Goal: Task Accomplishment & Management: Use online tool/utility

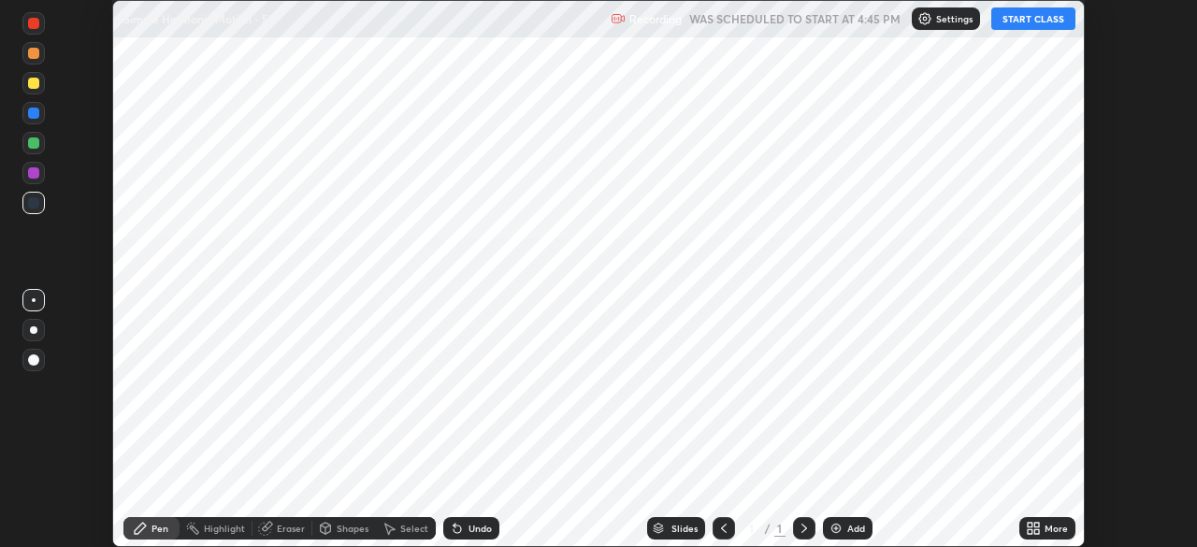
scroll to position [547, 1196]
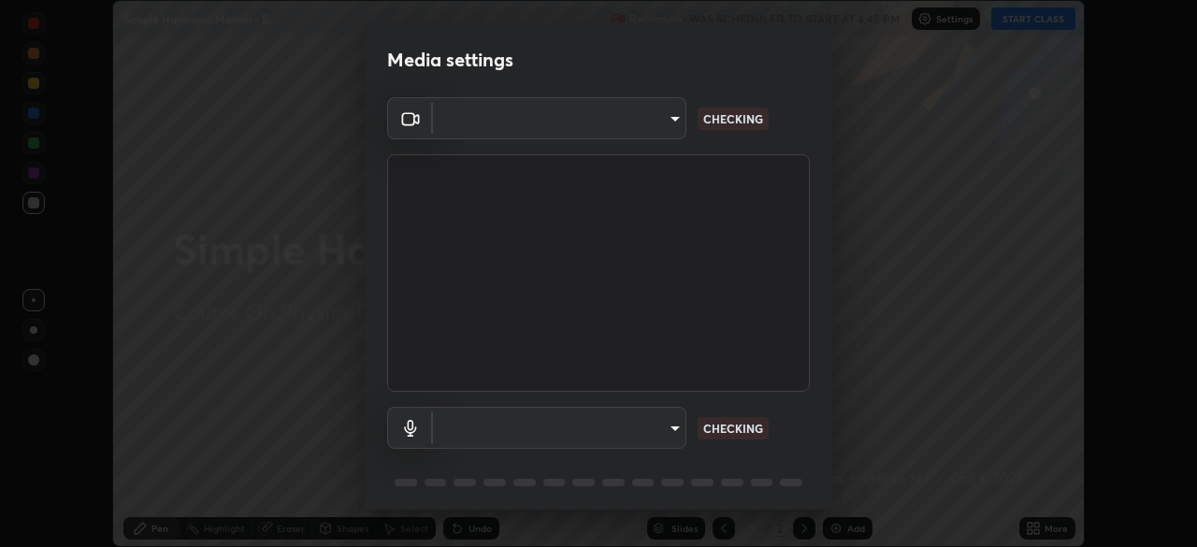
type input "5b0ce39d11be3a435715daab6ad7fa25508616855f5d18a60cdf0faa8df0ce2b"
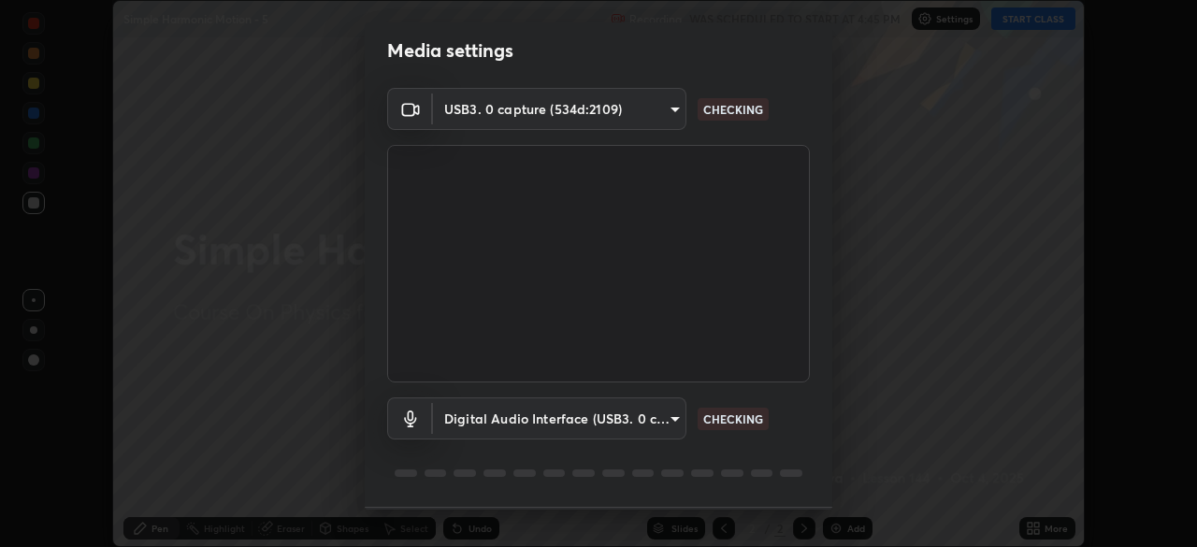
scroll to position [10, 0]
click at [660, 433] on body "Erase all Simple Harmonic Motion - 5 Recording WAS SCHEDULED TO START AT 4:45 P…" at bounding box center [598, 273] width 1197 height 547
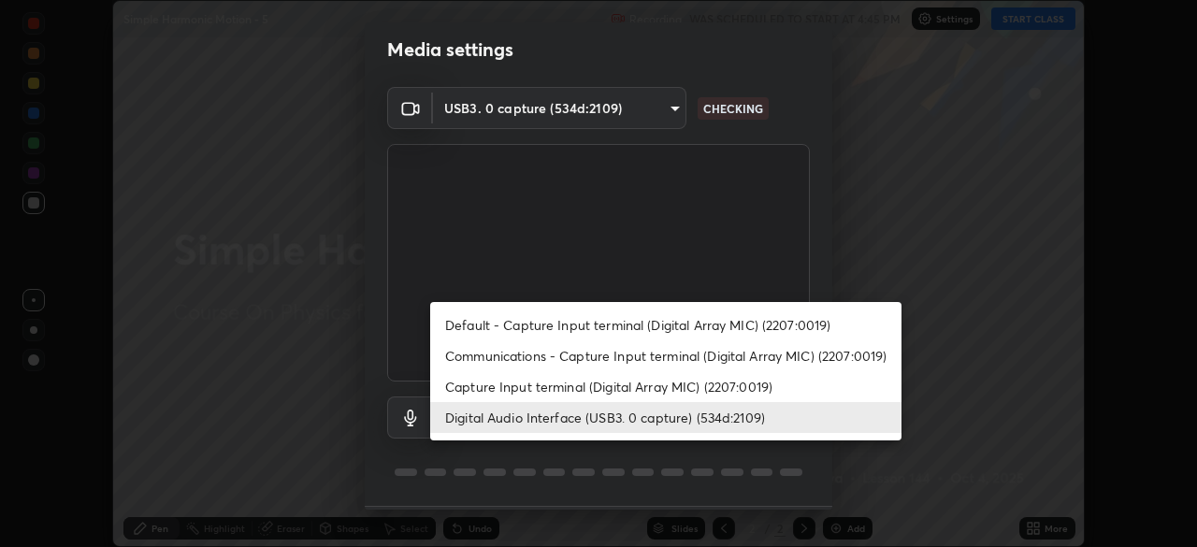
click at [628, 386] on li "Capture Input terminal (Digital Array MIC) (2207:0019)" at bounding box center [665, 386] width 471 height 31
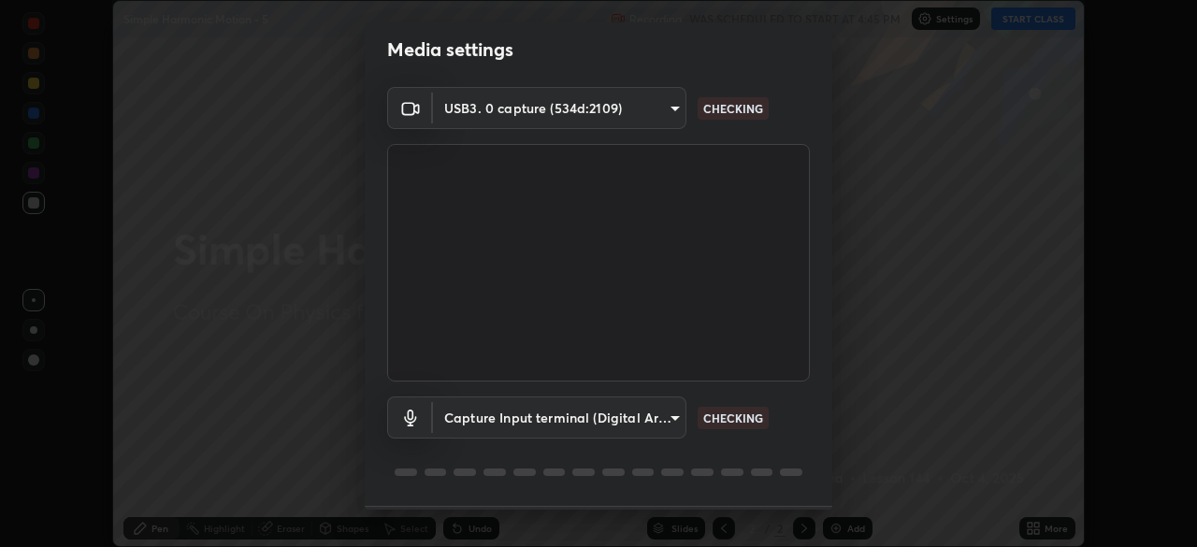
click at [653, 422] on body "Erase all Simple Harmonic Motion - 5 Recording WAS SCHEDULED TO START AT 4:45 P…" at bounding box center [598, 273] width 1197 height 547
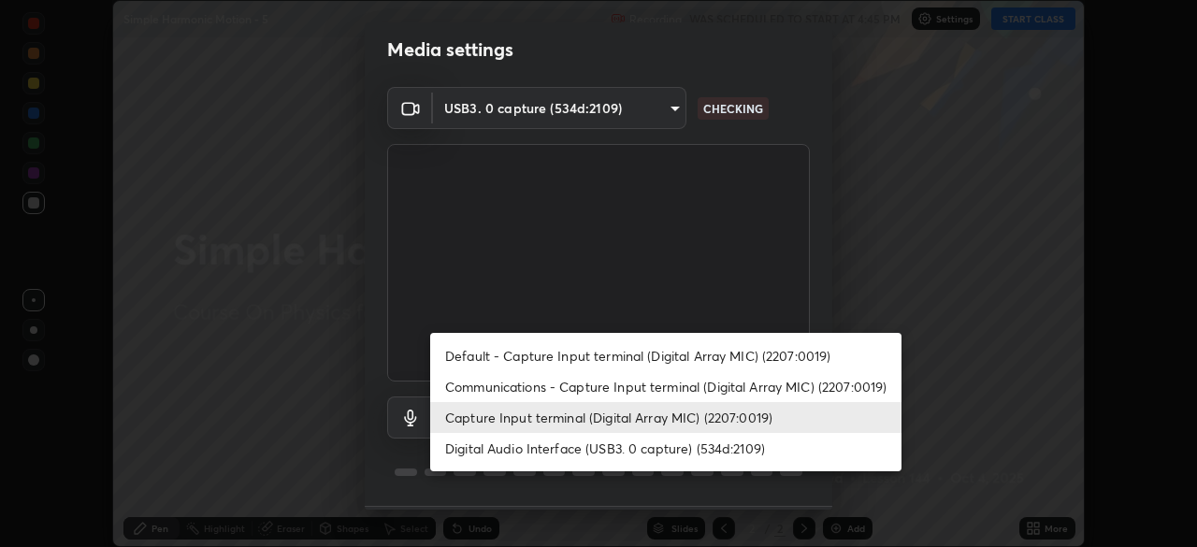
click at [646, 452] on li "Digital Audio Interface (USB3. 0 capture) (534d:2109)" at bounding box center [665, 448] width 471 height 31
type input "a79e2c37a3e820974fa073ddb46aa6e630d5ecfd19982edee8f34e1274aecea6"
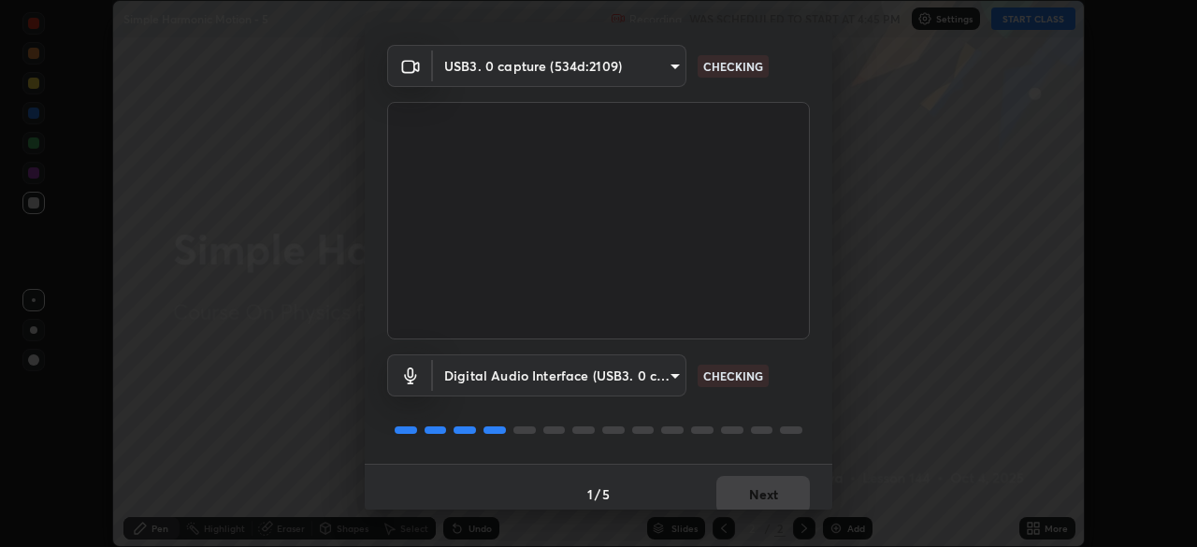
scroll to position [66, 0]
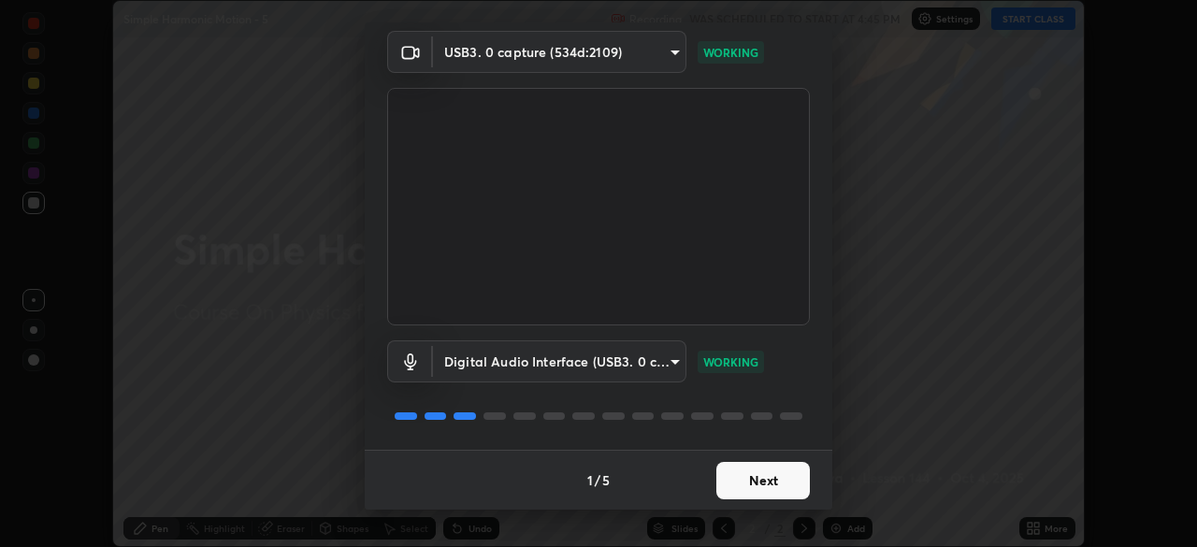
click at [778, 485] on button "Next" at bounding box center [762, 480] width 93 height 37
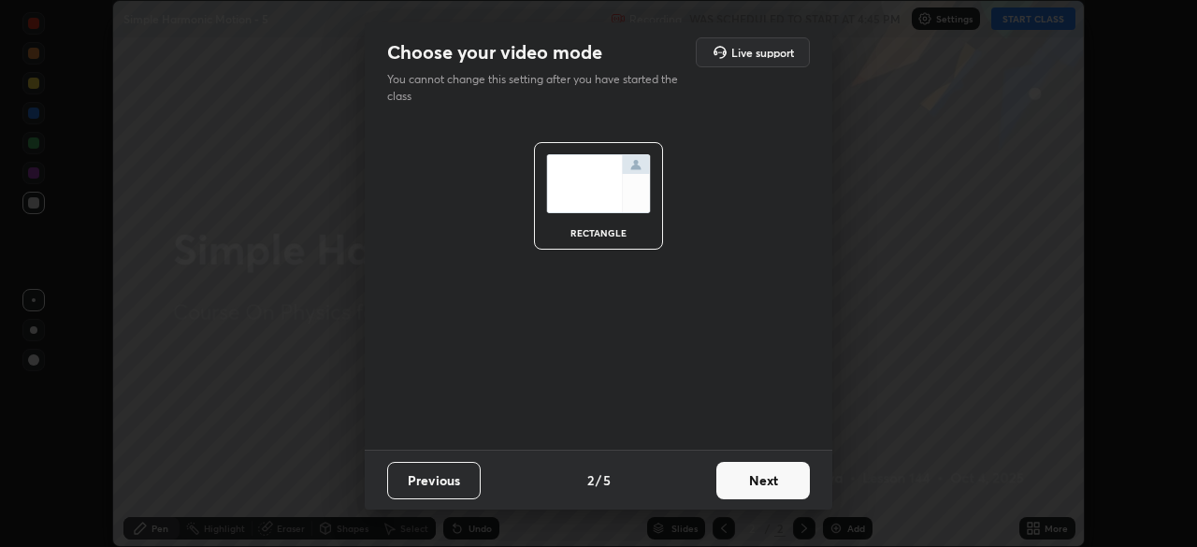
scroll to position [0, 0]
click at [783, 486] on button "Next" at bounding box center [762, 480] width 93 height 37
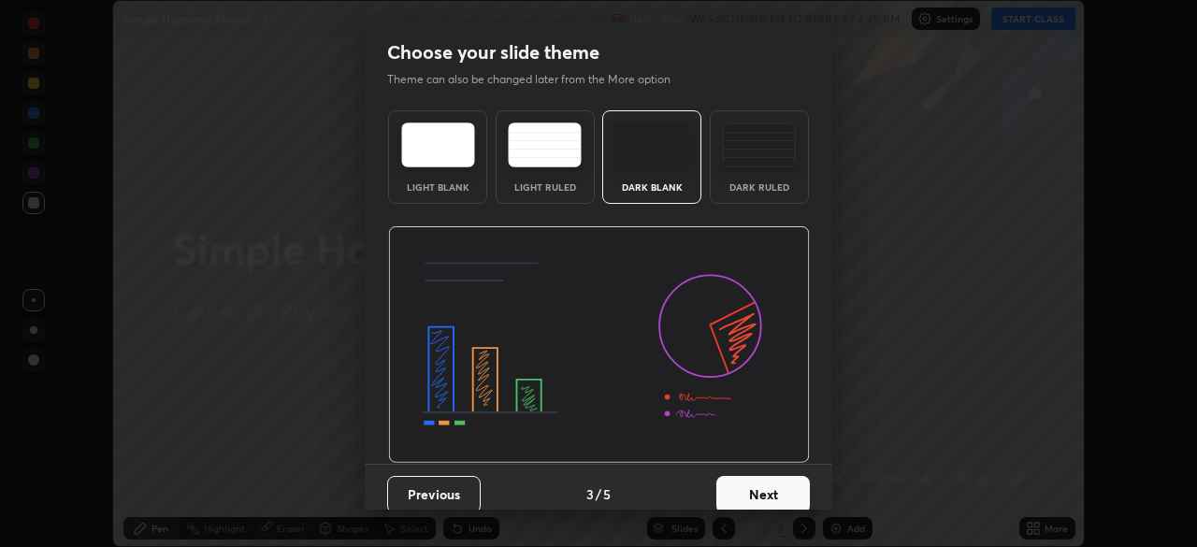
click at [799, 494] on button "Next" at bounding box center [762, 494] width 93 height 37
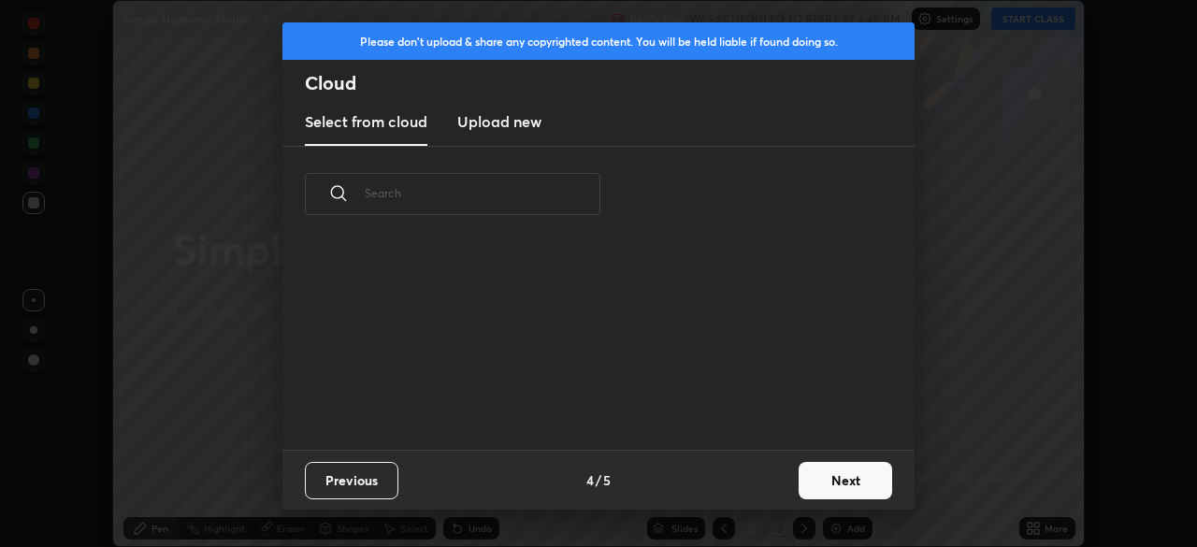
click at [845, 483] on button "Next" at bounding box center [844, 480] width 93 height 37
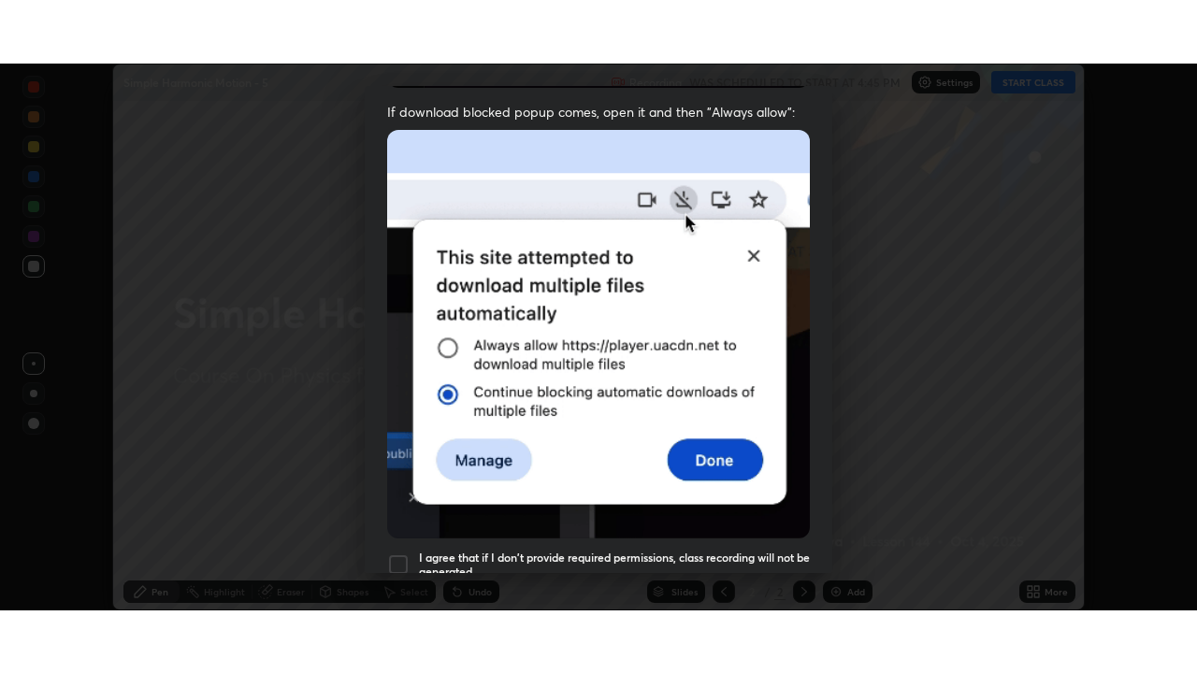
scroll to position [448, 0]
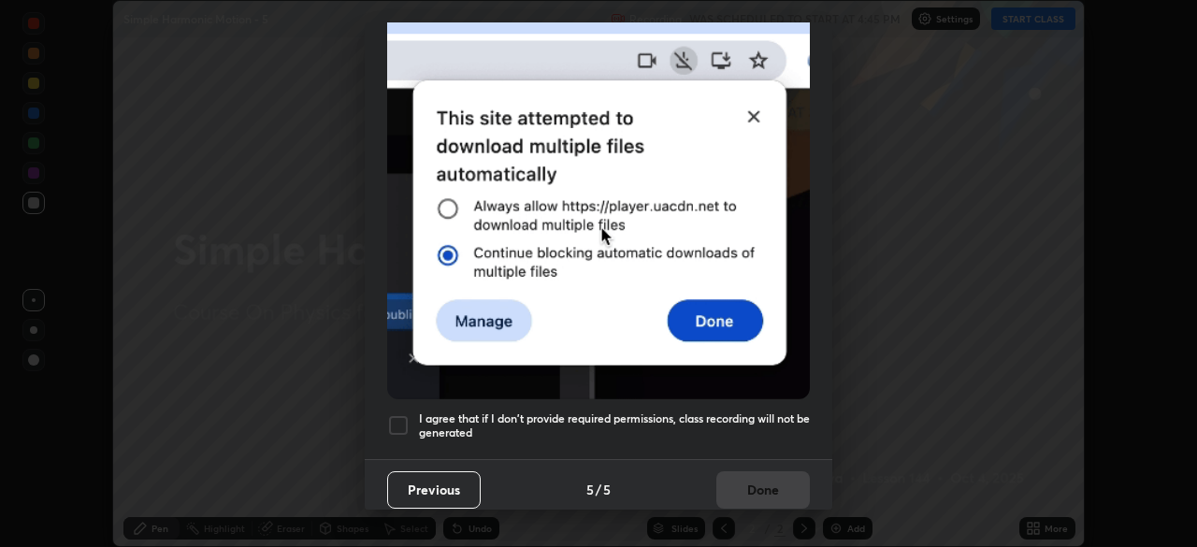
click at [739, 411] on h5 "I agree that if I don't provide required permissions, class recording will not …" at bounding box center [614, 425] width 391 height 29
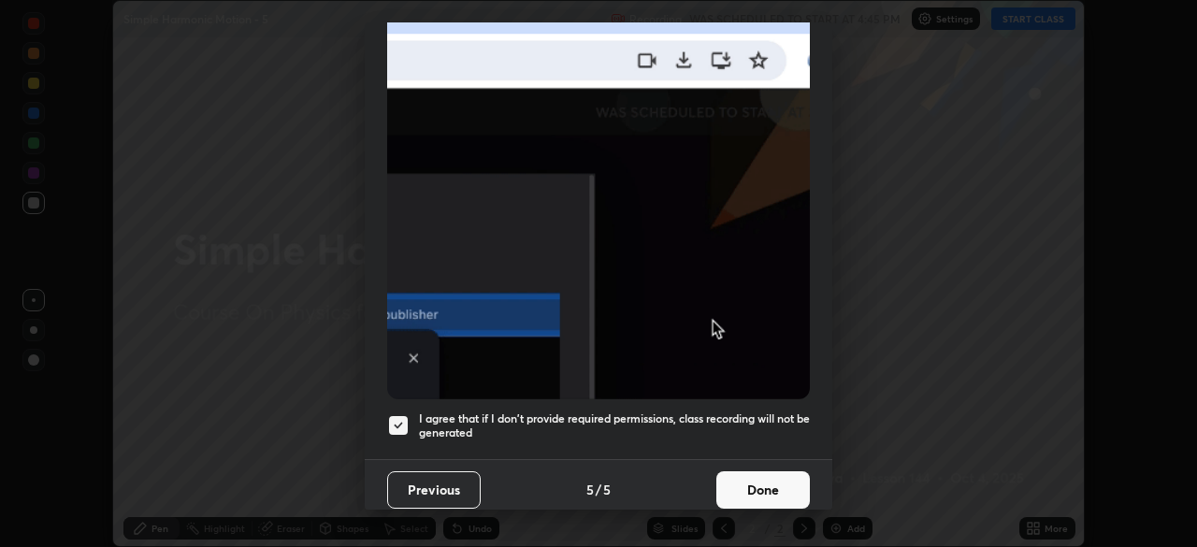
click at [768, 477] on button "Done" at bounding box center [762, 489] width 93 height 37
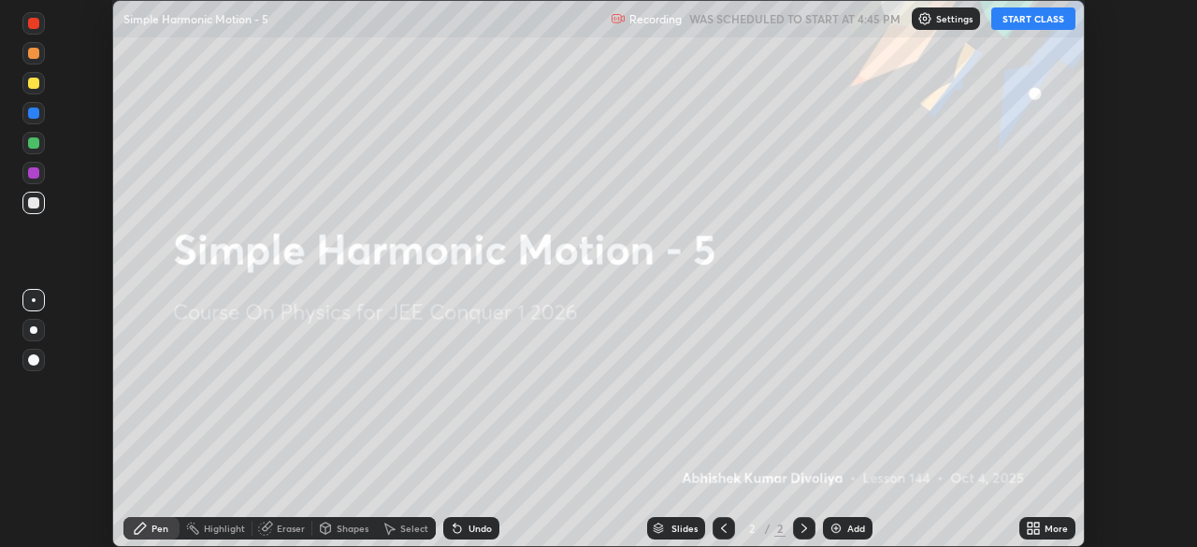
click at [1042, 16] on button "START CLASS" at bounding box center [1033, 18] width 84 height 22
click at [1044, 528] on div "More" at bounding box center [1055, 528] width 23 height 9
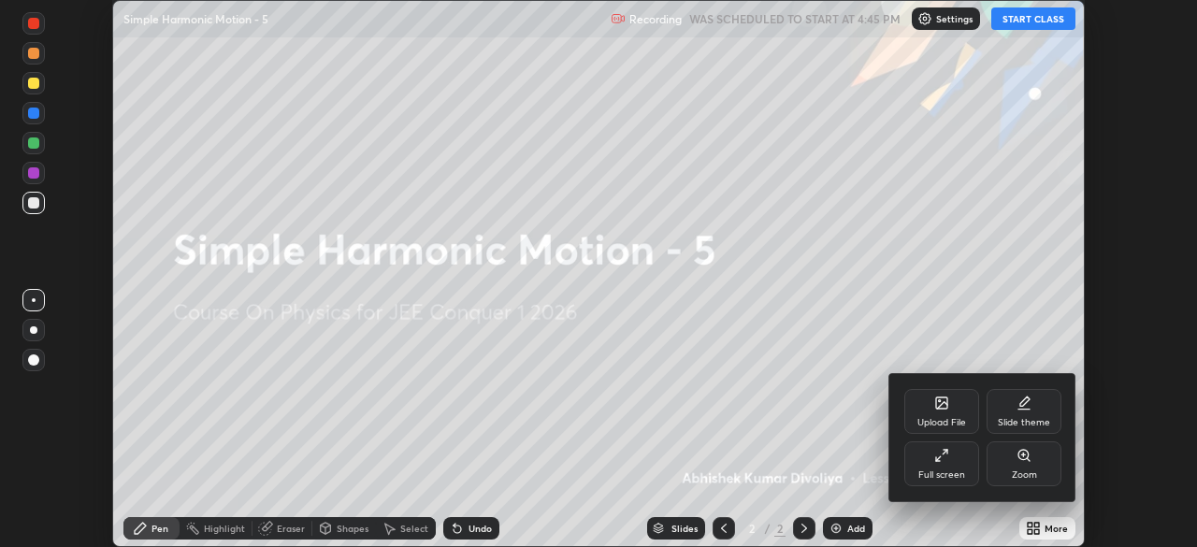
click at [954, 470] on div "Full screen" at bounding box center [941, 474] width 47 height 9
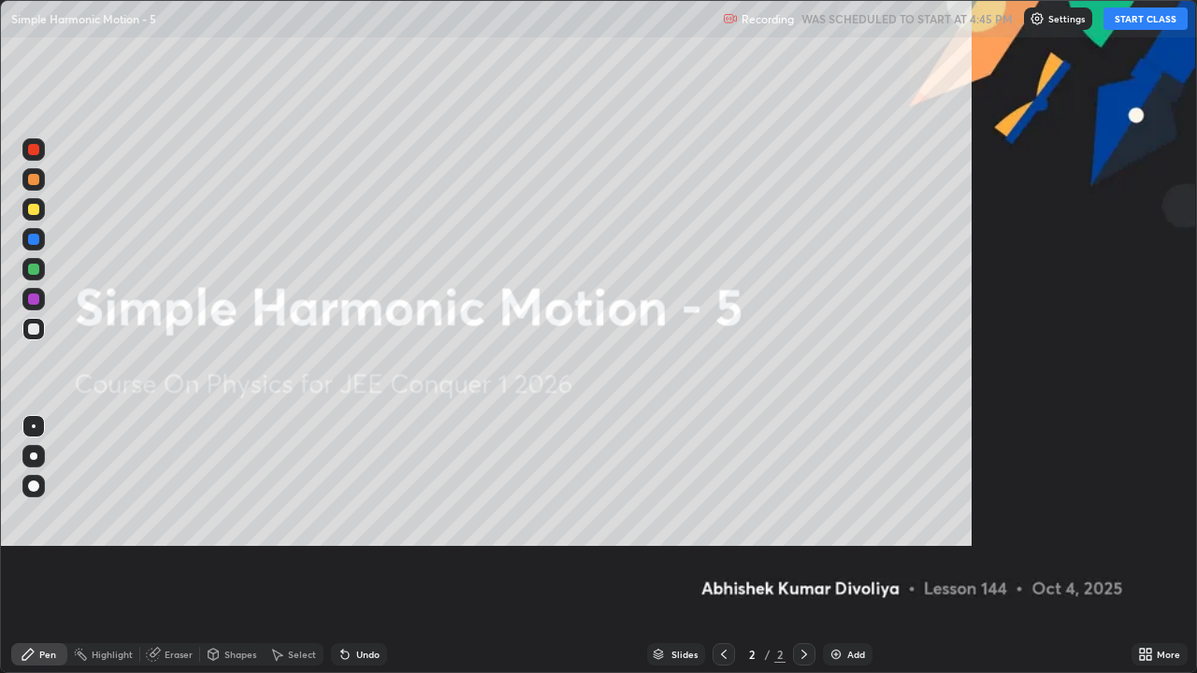
scroll to position [673, 1197]
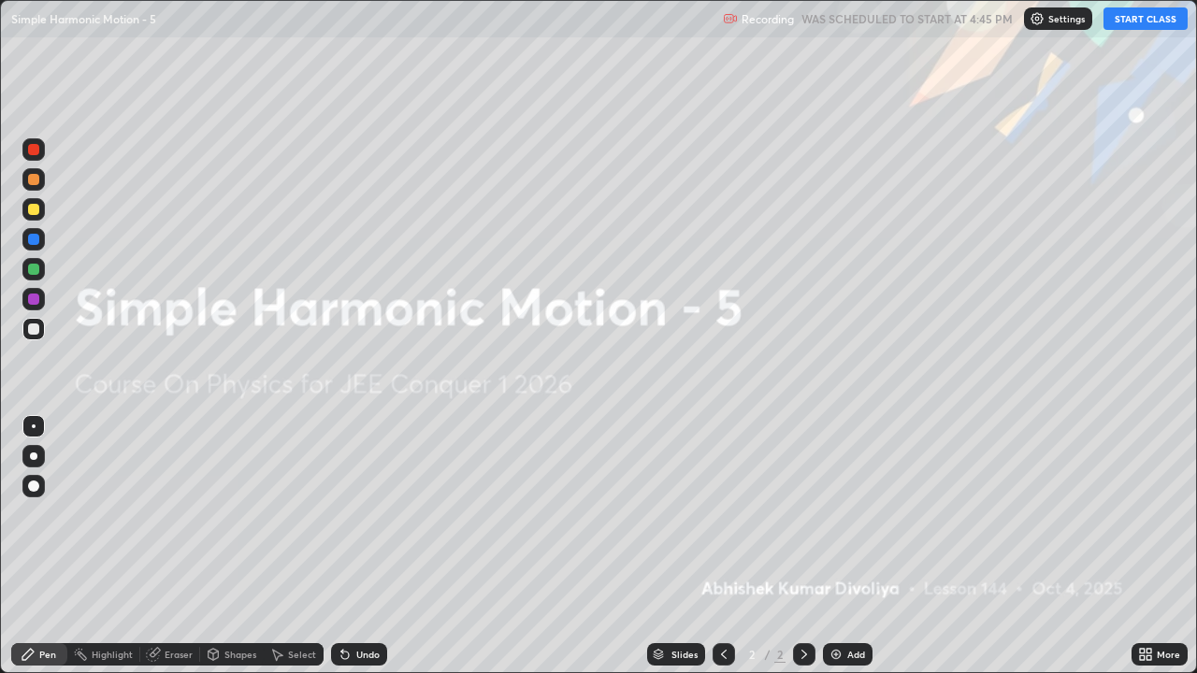
click at [1139, 21] on button "START CLASS" at bounding box center [1145, 18] width 84 height 22
click at [38, 211] on div at bounding box center [33, 209] width 11 height 11
click at [37, 482] on div at bounding box center [33, 486] width 11 height 11
click at [828, 546] on img at bounding box center [835, 654] width 15 height 15
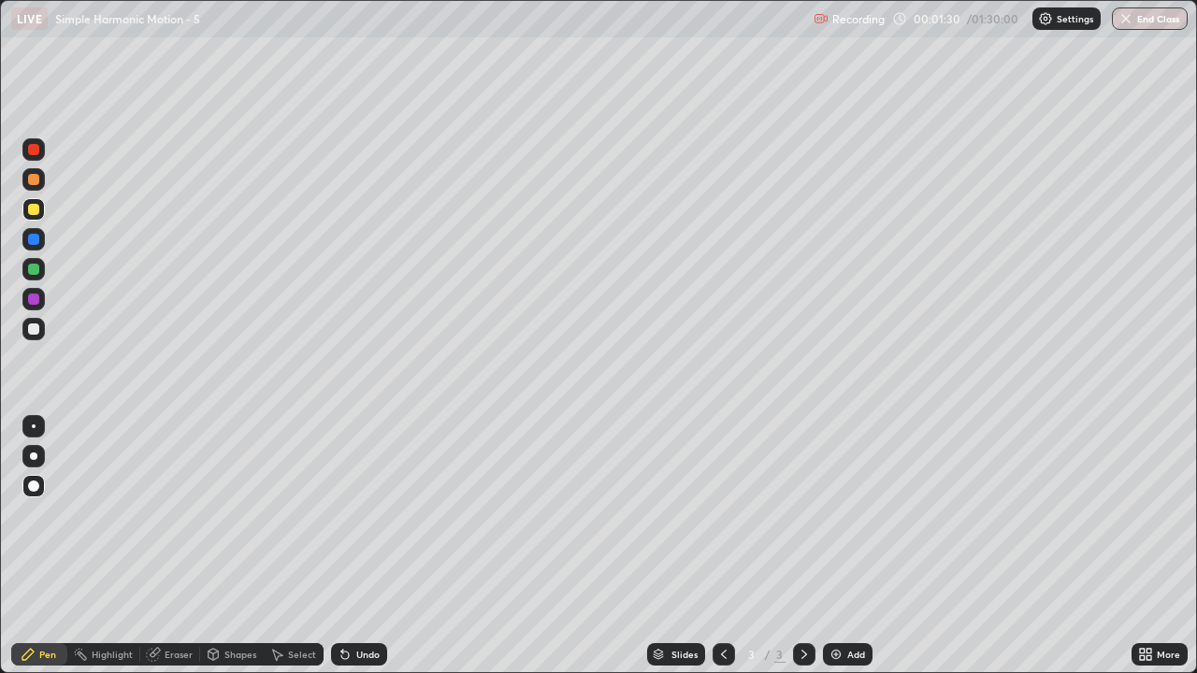
click at [358, 546] on div "Undo" at bounding box center [367, 654] width 23 height 9
click at [369, 546] on div "Undo" at bounding box center [367, 654] width 23 height 9
click at [356, 546] on div "Undo" at bounding box center [367, 654] width 23 height 9
click at [362, 546] on div "Undo" at bounding box center [367, 654] width 23 height 9
click at [37, 271] on div at bounding box center [33, 269] width 11 height 11
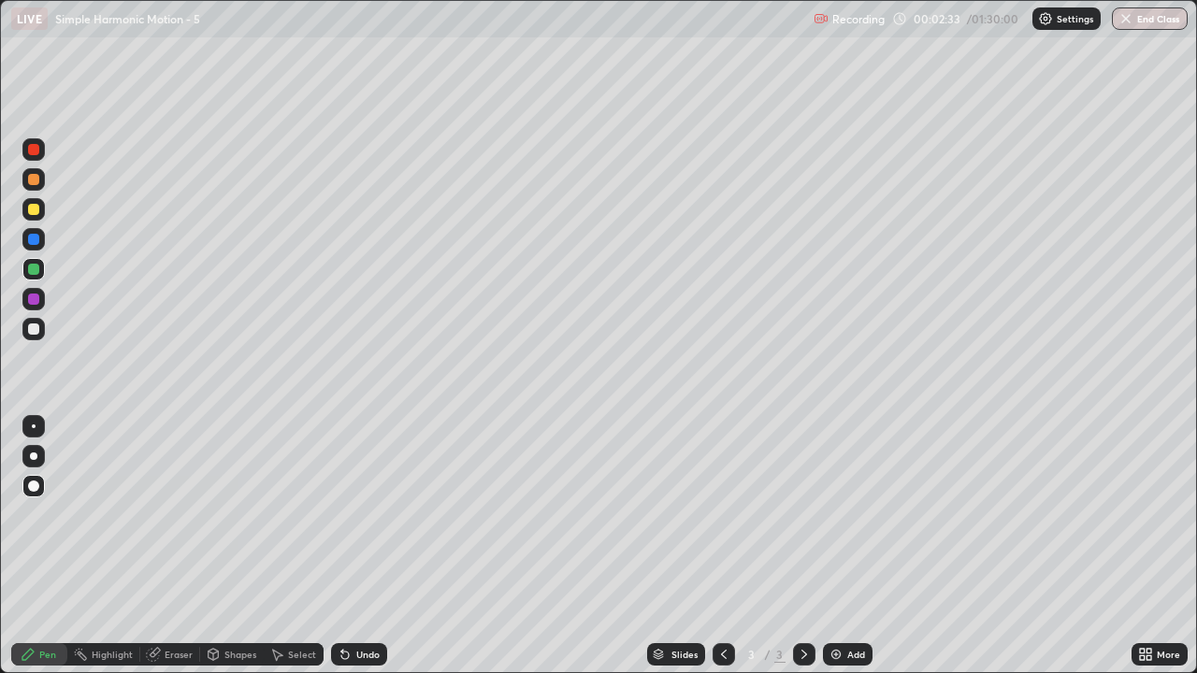
click at [366, 546] on div "Undo" at bounding box center [367, 654] width 23 height 9
click at [245, 546] on div "Shapes" at bounding box center [232, 654] width 64 height 22
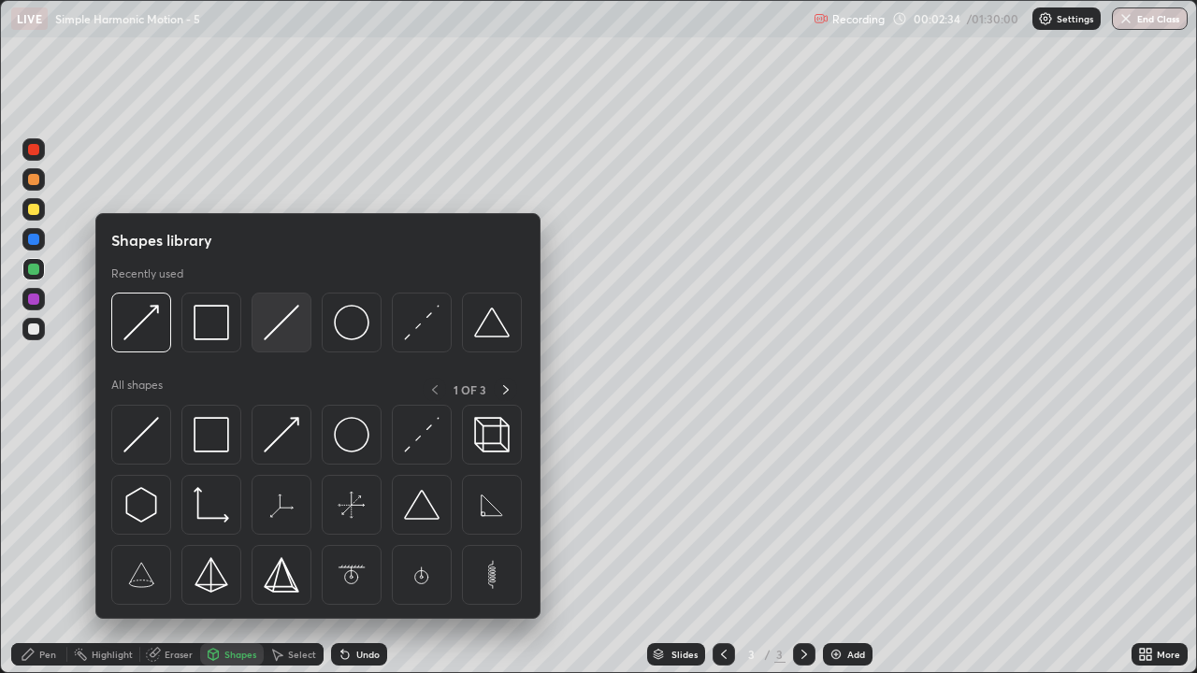
click at [280, 336] on img at bounding box center [282, 323] width 36 height 36
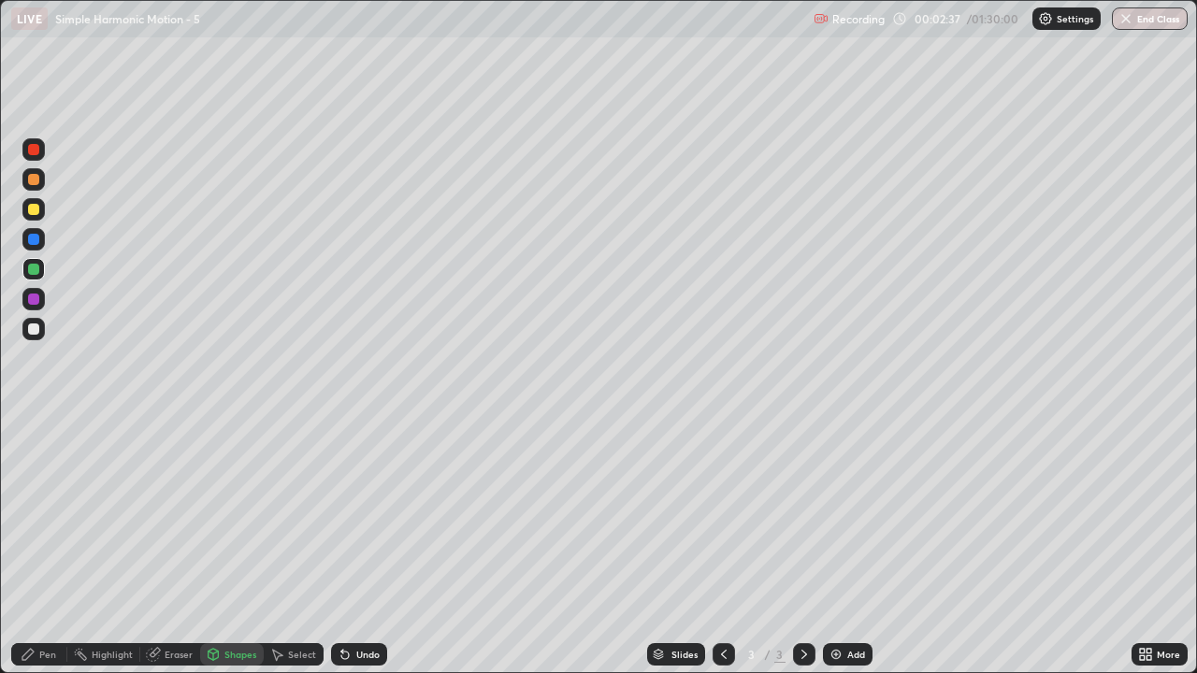
click at [36, 334] on div at bounding box center [33, 328] width 11 height 11
click at [236, 546] on div "Shapes" at bounding box center [240, 654] width 32 height 9
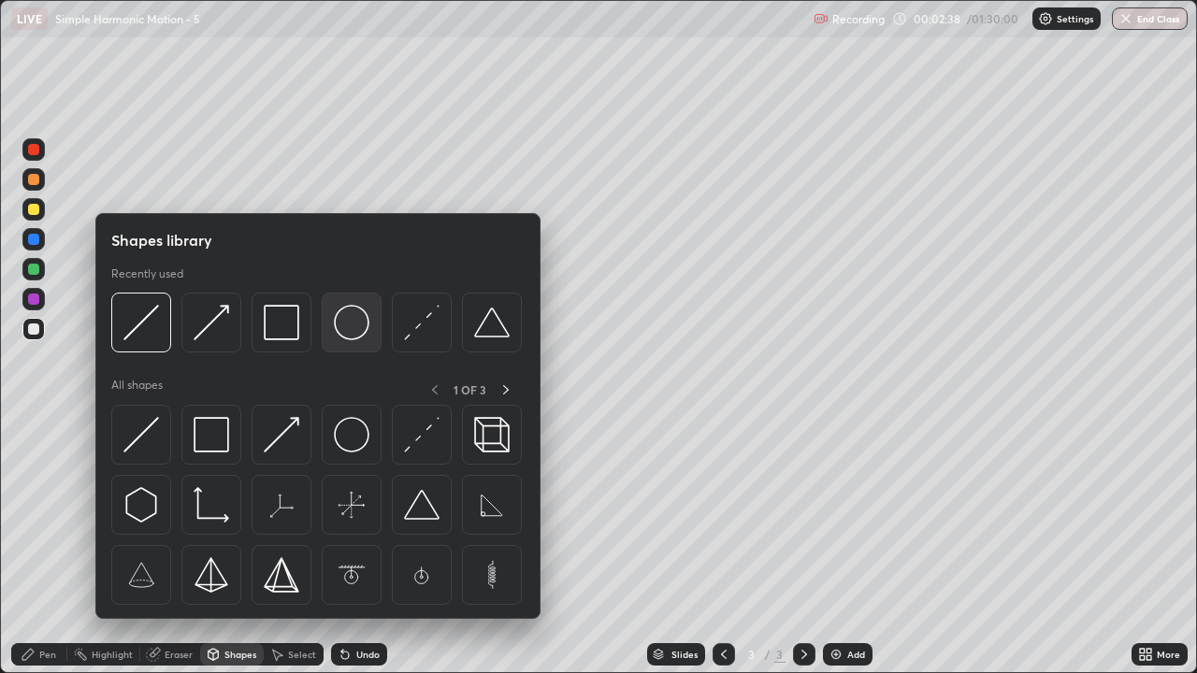
click at [348, 332] on img at bounding box center [352, 323] width 36 height 36
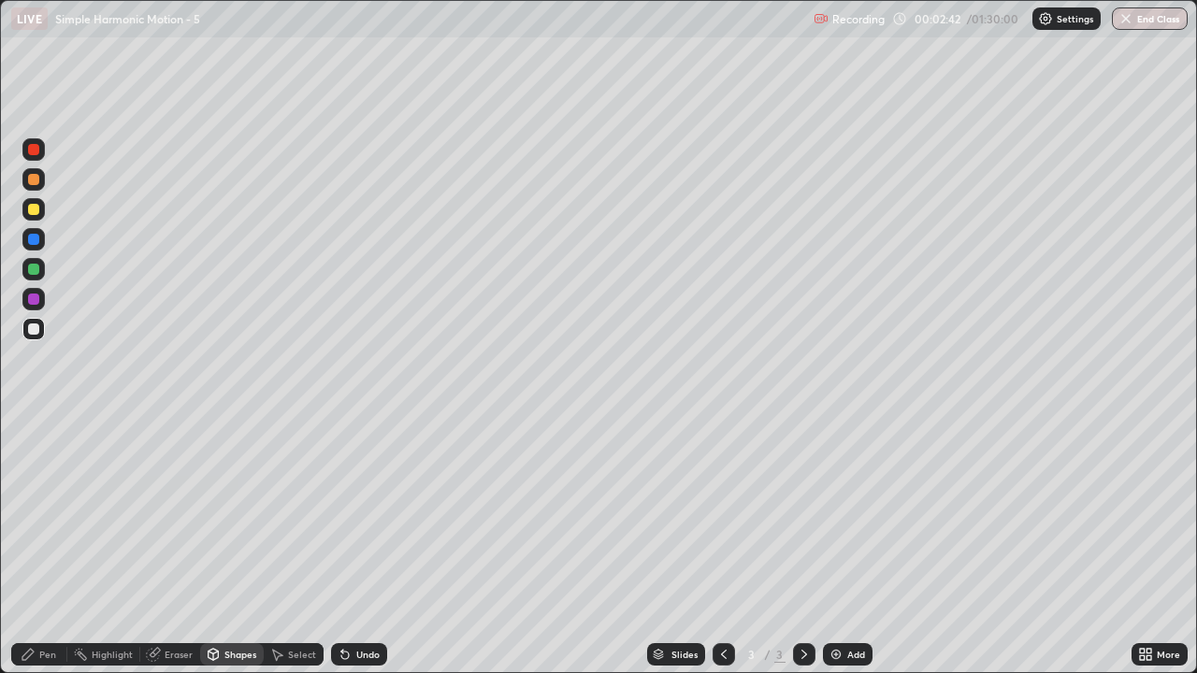
click at [51, 546] on div "Pen" at bounding box center [47, 654] width 17 height 9
click at [363, 546] on div "Undo" at bounding box center [367, 654] width 23 height 9
click at [225, 546] on div "Shapes" at bounding box center [240, 654] width 32 height 9
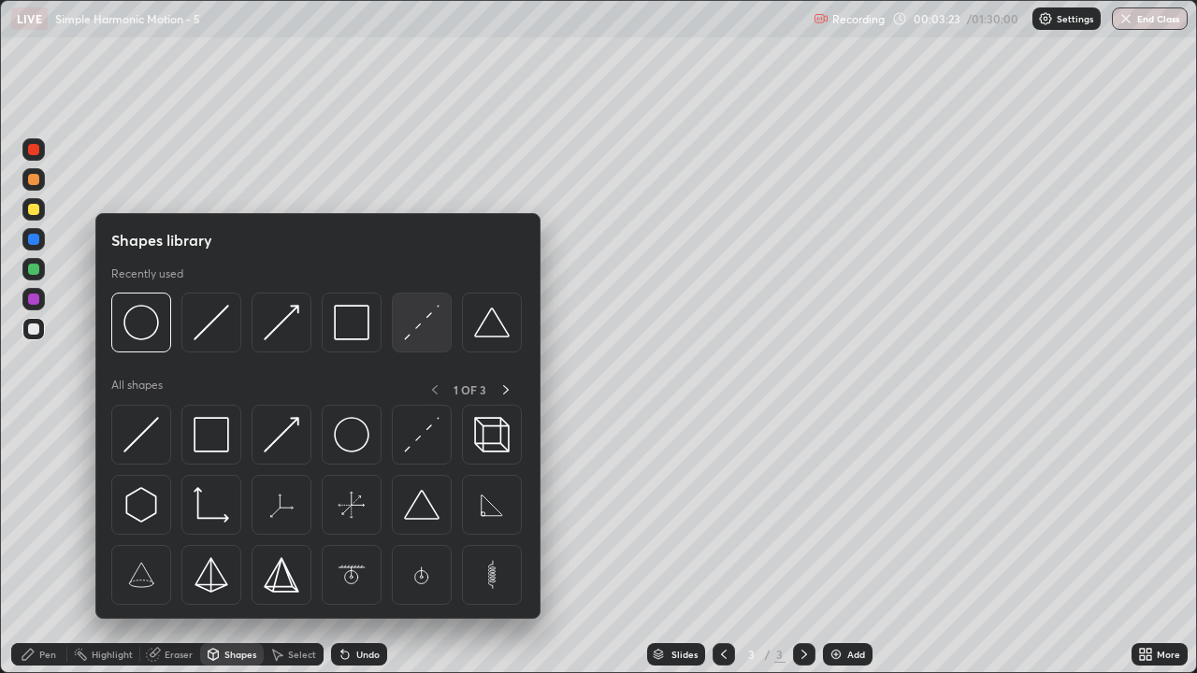
click at [418, 336] on img at bounding box center [422, 323] width 36 height 36
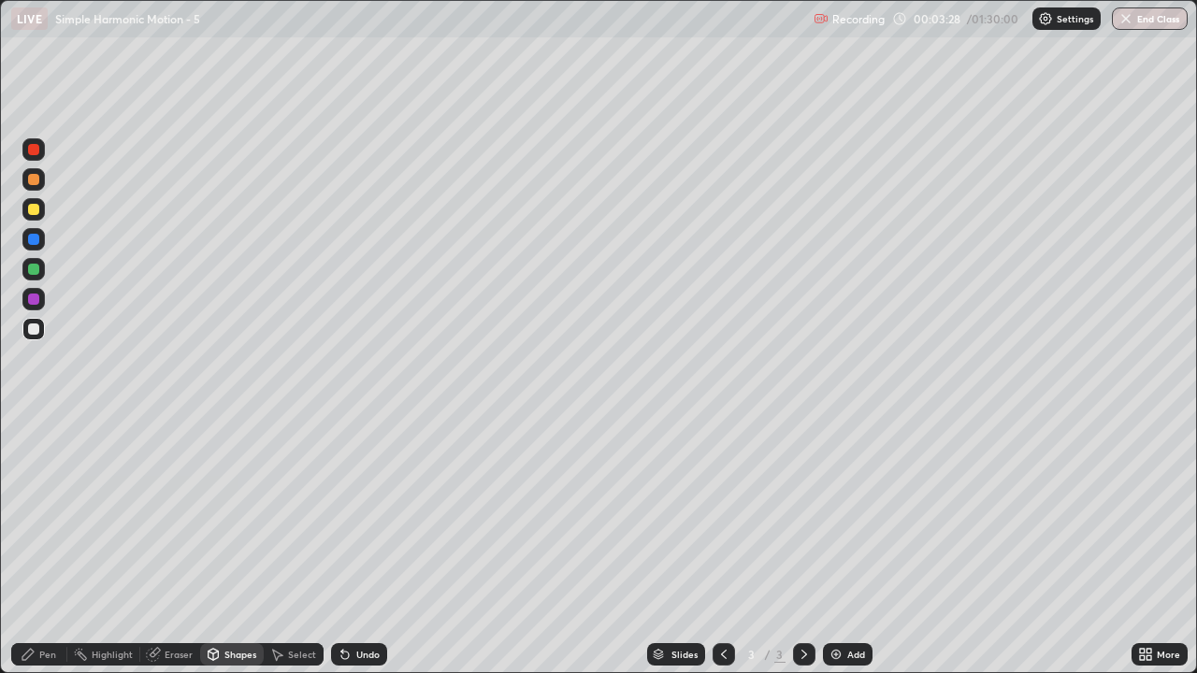
click at [36, 209] on div at bounding box center [33, 209] width 11 height 11
click at [54, 546] on div "Pen" at bounding box center [47, 654] width 17 height 9
click at [237, 546] on div "Shapes" at bounding box center [240, 654] width 32 height 9
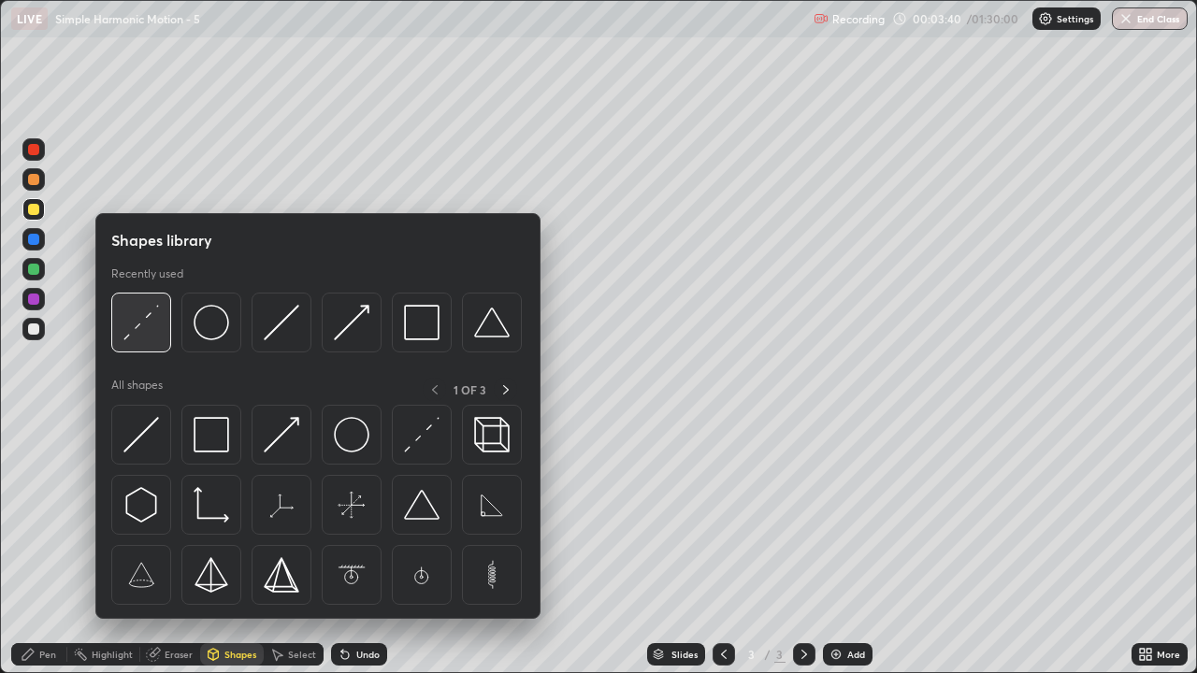
click at [154, 339] on img at bounding box center [141, 323] width 36 height 36
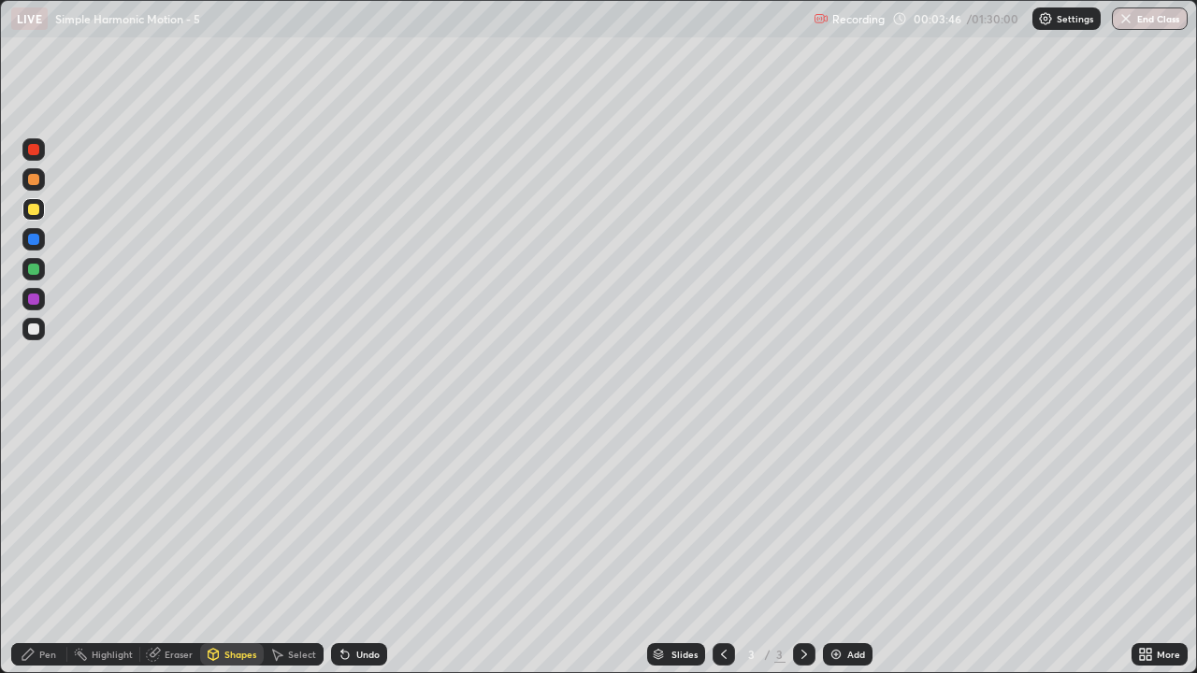
click at [31, 546] on icon at bounding box center [27, 654] width 11 height 11
click at [34, 182] on div at bounding box center [33, 179] width 11 height 11
click at [357, 546] on div "Undo" at bounding box center [367, 654] width 23 height 9
click at [1145, 20] on button "End Class" at bounding box center [1150, 18] width 76 height 22
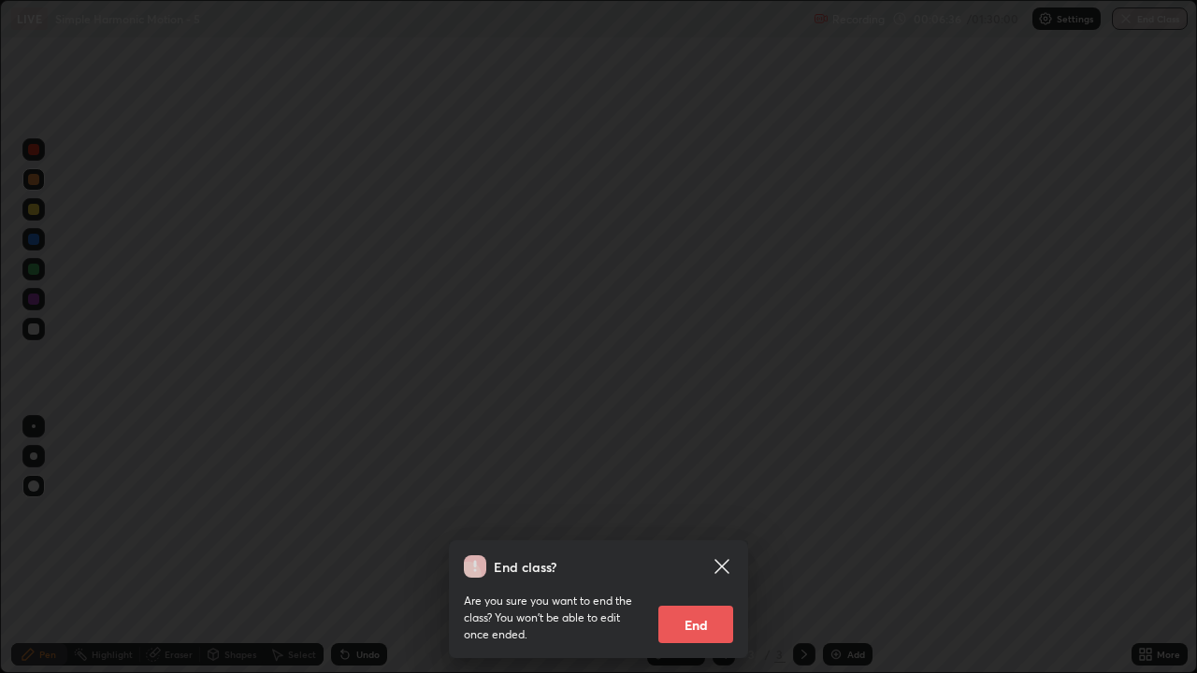
click at [711, 546] on button "End" at bounding box center [695, 624] width 75 height 37
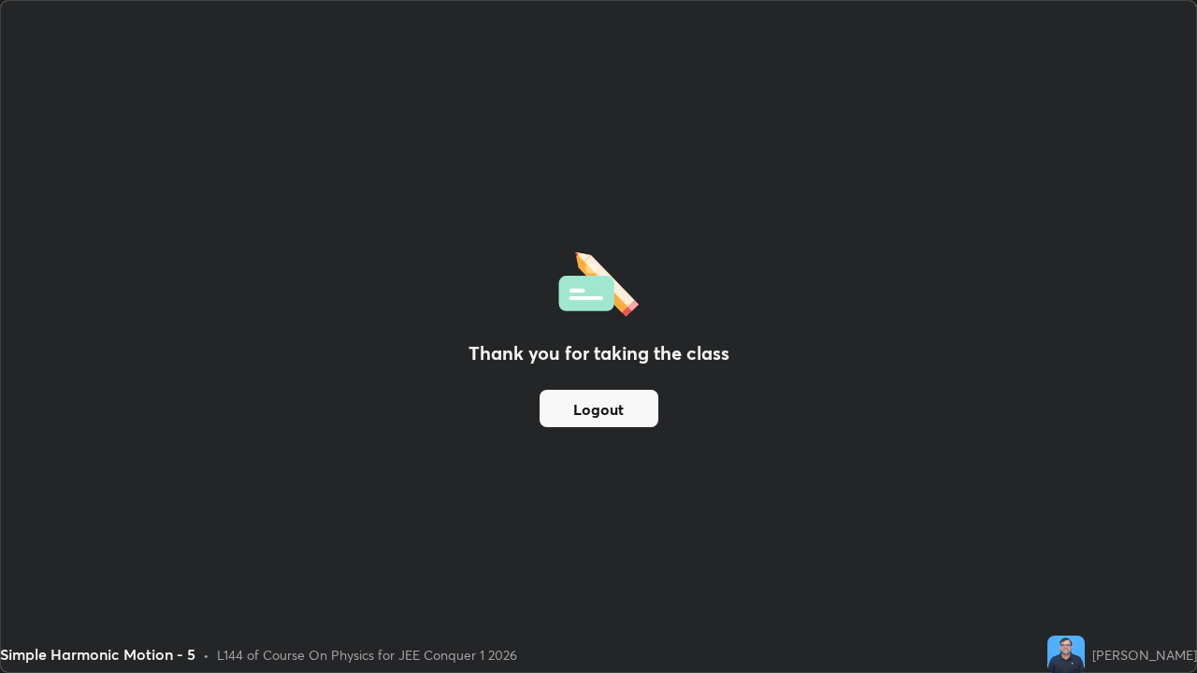
click at [697, 546] on div "Thank you for taking the class Logout" at bounding box center [598, 336] width 1195 height 671
click at [624, 414] on button "Logout" at bounding box center [598, 408] width 119 height 37
